Goal: Register for event/course

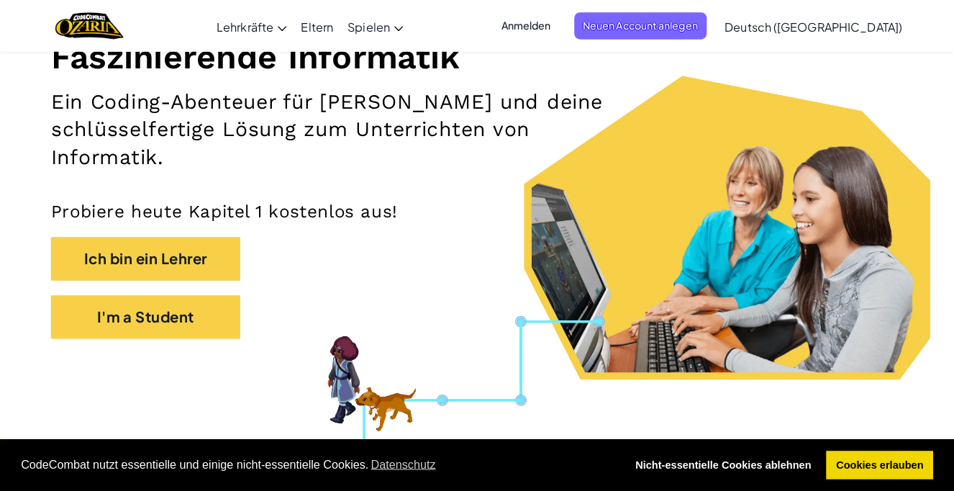
scroll to position [198, 0]
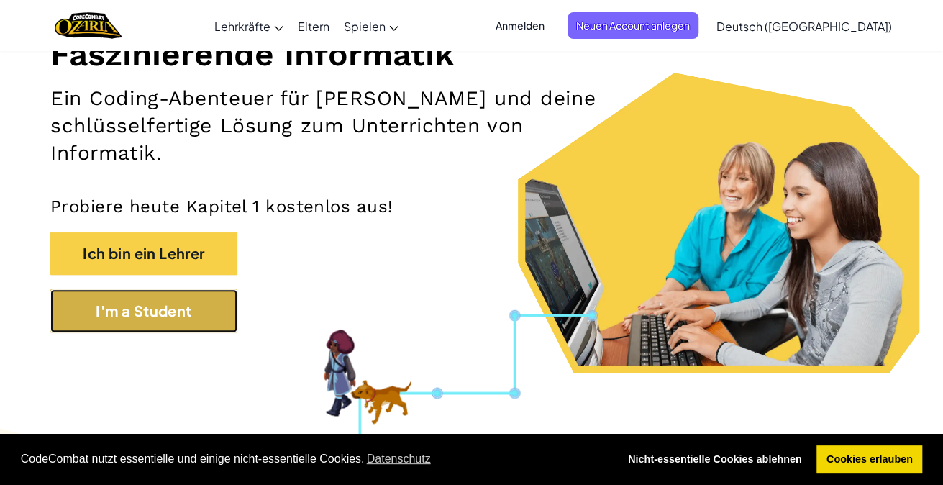
click at [90, 321] on button "I'm a Student" at bounding box center [143, 310] width 187 height 43
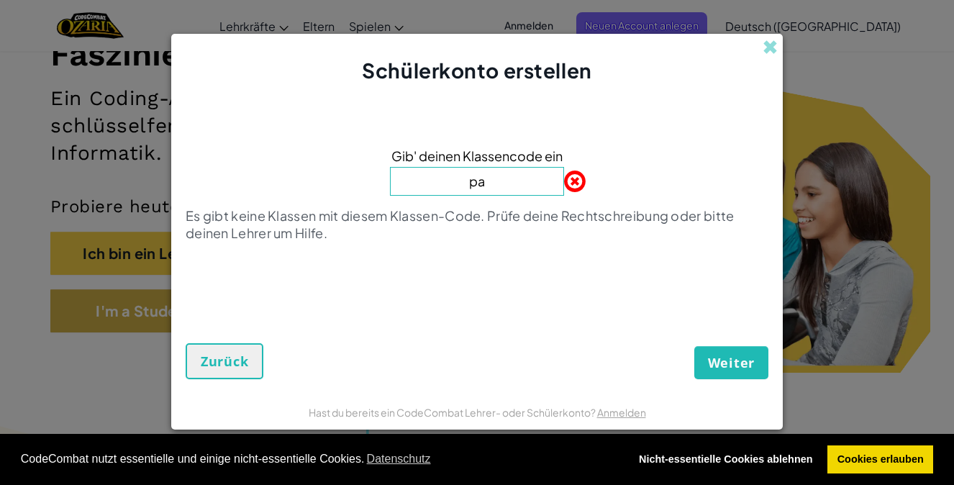
type input "p"
type input "P"
type input "p"
type input "ü"
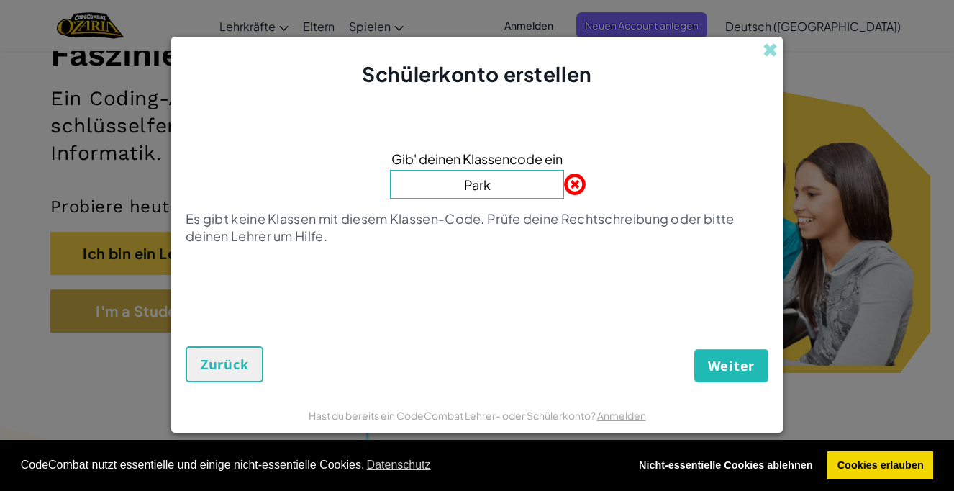
type input "Park"
click at [572, 191] on div "Gib' deinen Klassencode ein Park Es gibt keine Klassen mit diesem Klassen-Code.…" at bounding box center [477, 202] width 583 height 198
click at [548, 183] on input "Park" at bounding box center [477, 184] width 174 height 29
click at [564, 183] on span at bounding box center [564, 184] width 0 height 29
click at [564, 194] on span at bounding box center [564, 184] width 0 height 29
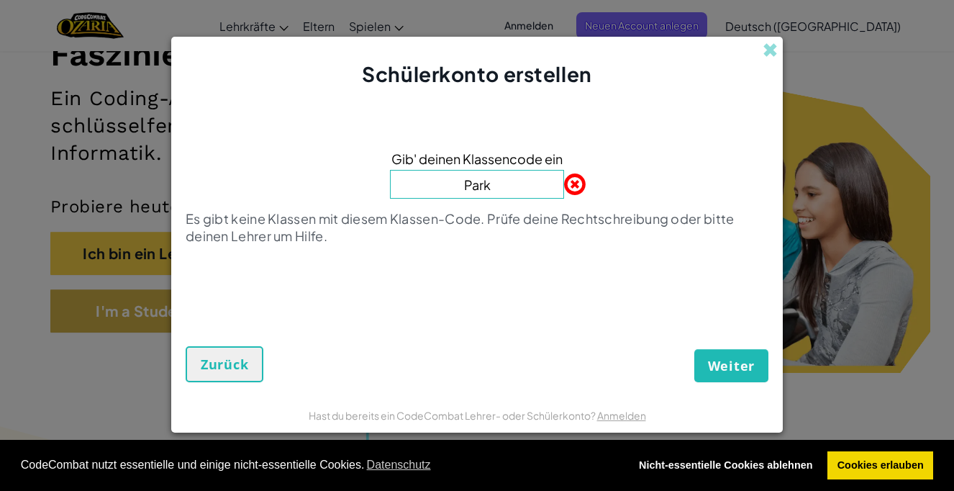
click at [564, 193] on span at bounding box center [564, 184] width 0 height 29
click at [570, 188] on div "Gib' deinen Klassencode ein Park Es gibt keine Klassen mit diesem Klassen-Code.…" at bounding box center [477, 202] width 583 height 198
click at [518, 189] on input "Park" at bounding box center [477, 184] width 174 height 29
